Goal: Navigation & Orientation: Find specific page/section

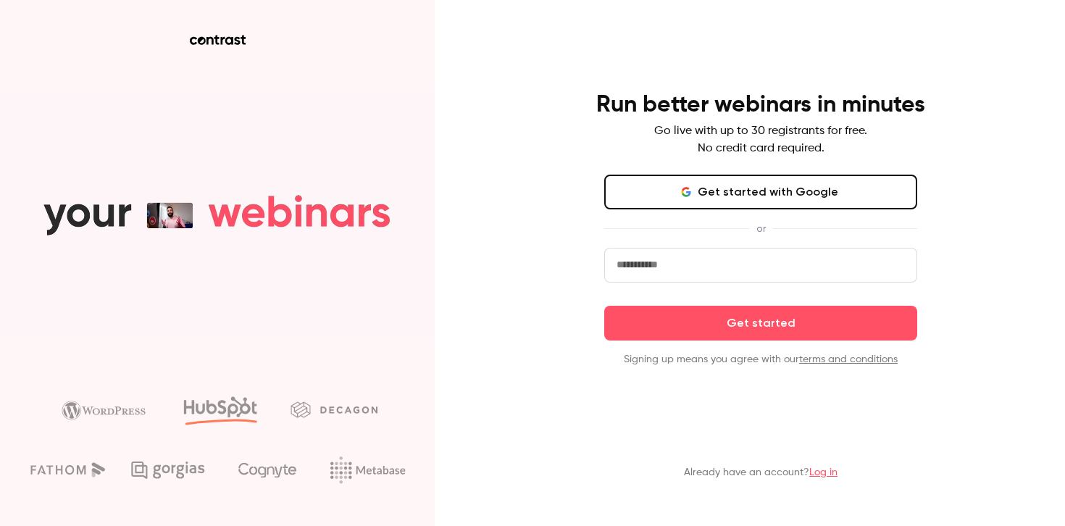
click at [632, 170] on div "Run better webinars in minutes Go live with up to 30 registrants for free. No c…" at bounding box center [760, 229] width 377 height 276
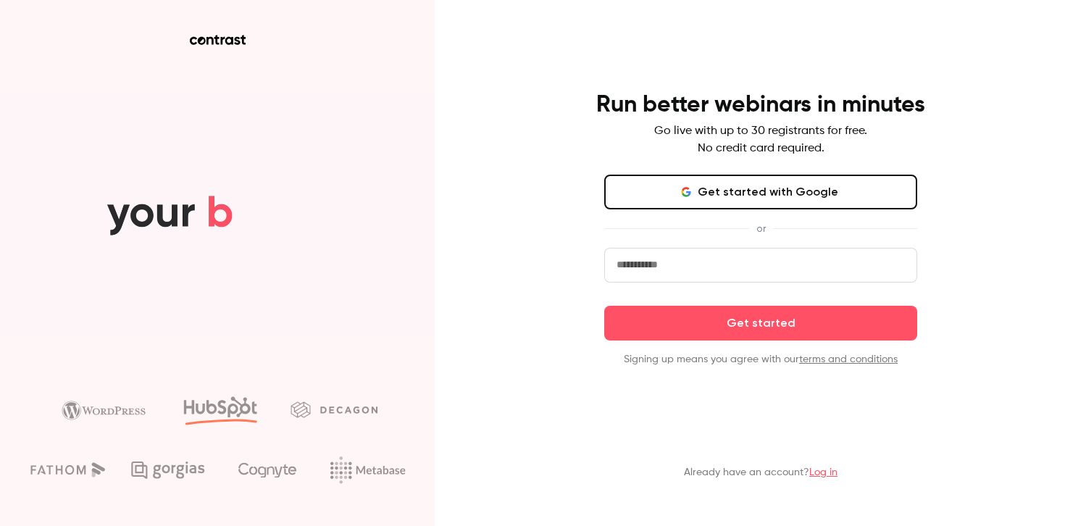
click at [629, 188] on button "Get started with Google" at bounding box center [760, 192] width 313 height 35
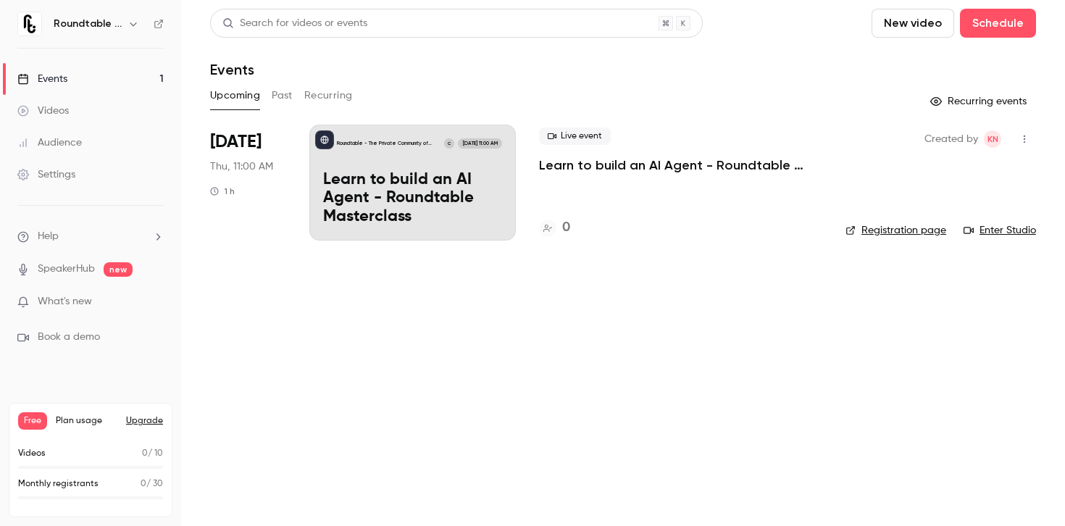
click at [88, 421] on span "Plan usage" at bounding box center [87, 421] width 62 height 12
click at [879, 235] on link "Registration page" at bounding box center [895, 230] width 101 height 14
click at [1028, 138] on icon "button" at bounding box center [1024, 139] width 12 height 10
click at [797, 226] on div at bounding box center [532, 263] width 1065 height 526
click at [928, 229] on link "Registration page" at bounding box center [895, 230] width 101 height 14
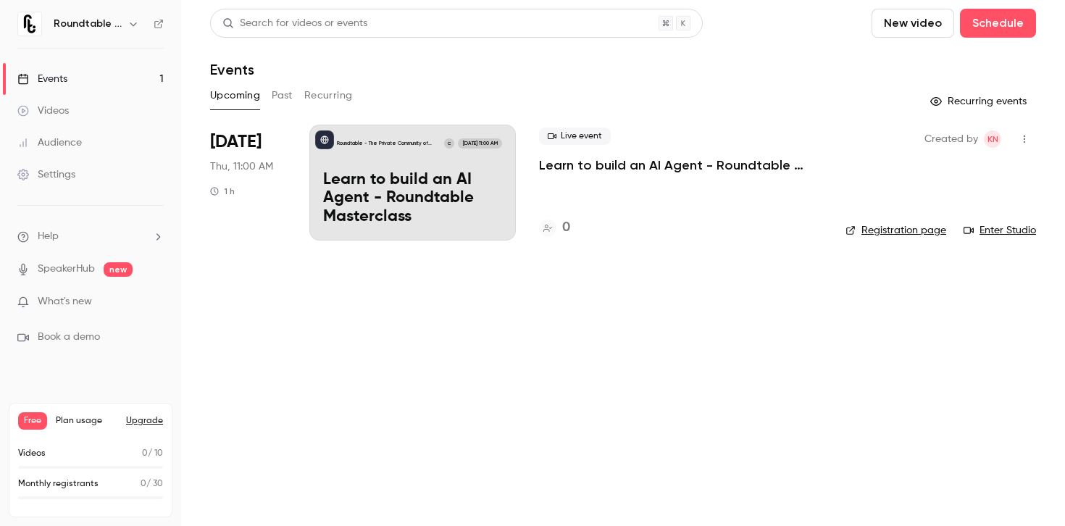
click at [905, 228] on link "Registration page" at bounding box center [895, 230] width 101 height 14
click at [938, 237] on link "Registration page" at bounding box center [895, 230] width 101 height 14
